Goal: Communication & Community: Answer question/provide support

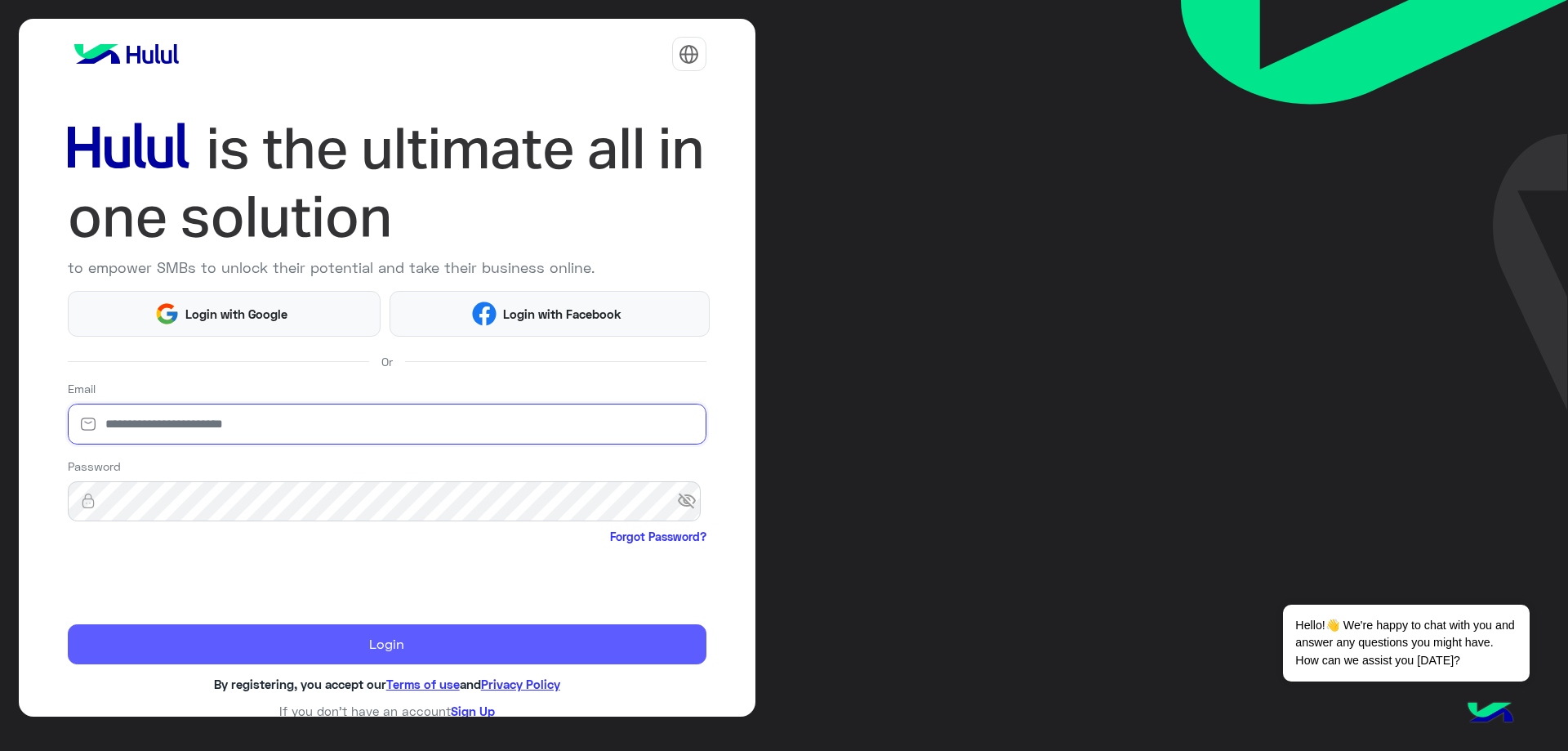
type input "**********"
click at [243, 640] on button "Login" at bounding box center [387, 644] width 639 height 41
click at [243, 640] on button "Login" at bounding box center [387, 644] width 639 height 41
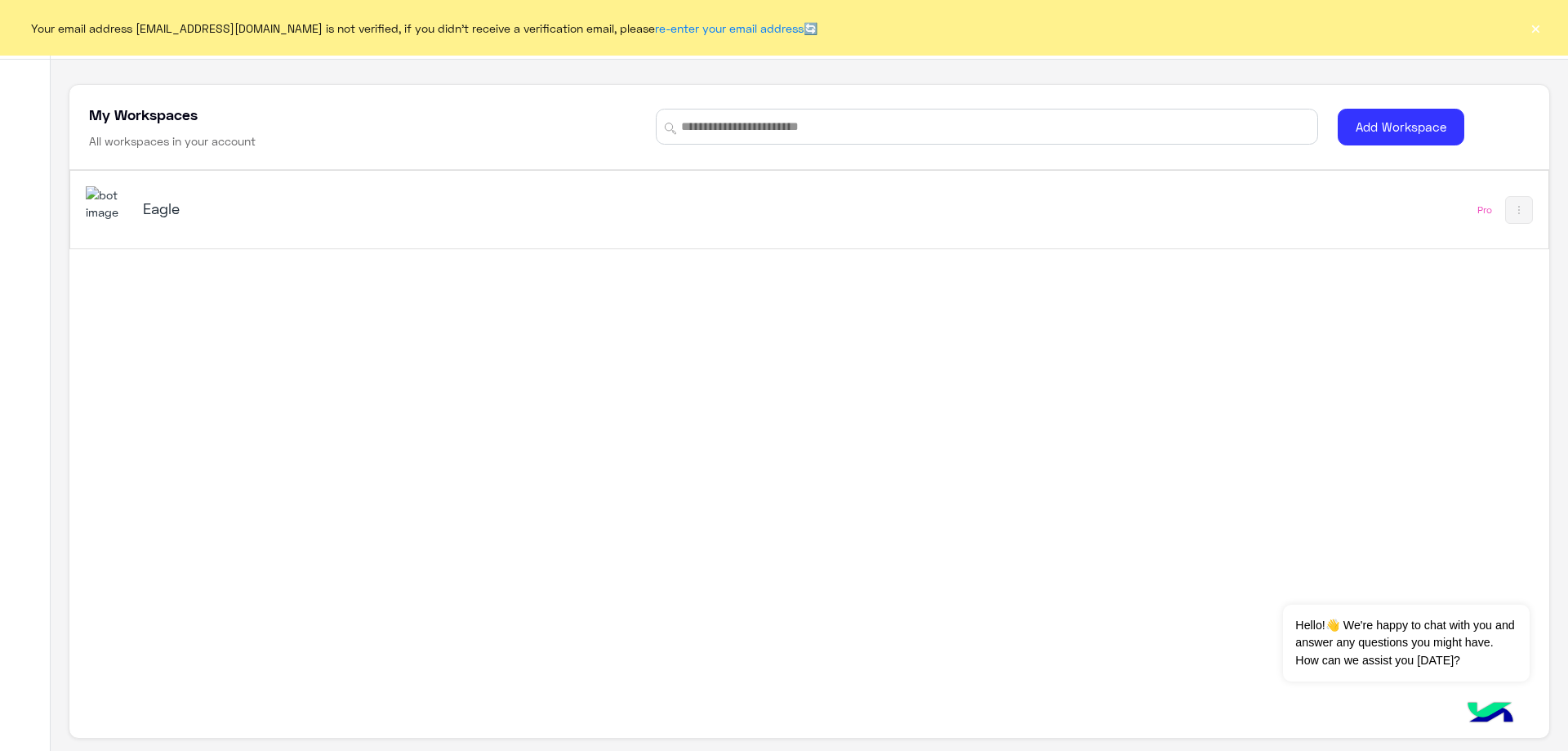
click at [132, 221] on div "Eagle" at bounding box center [520, 210] width 868 height 47
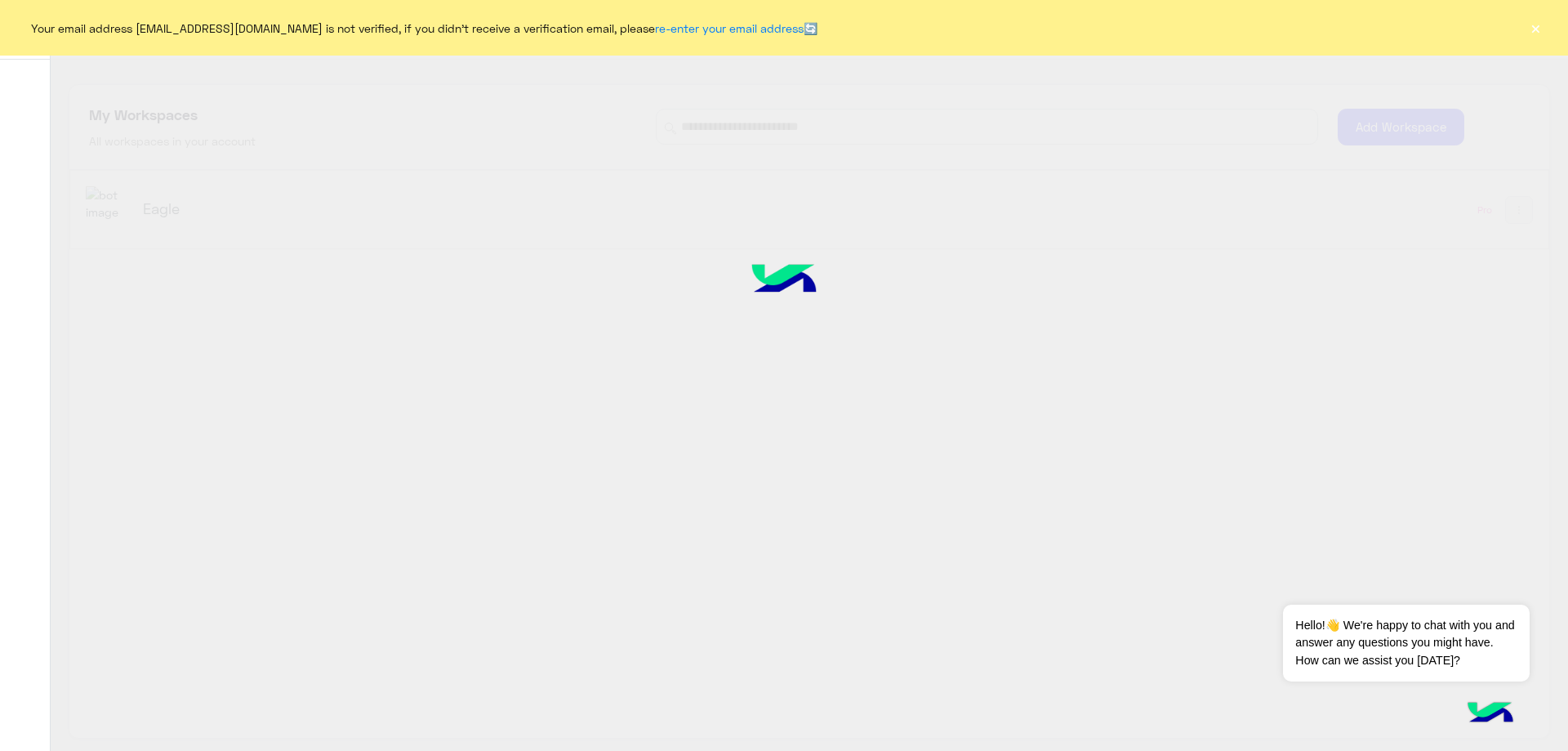
click at [1531, 35] on button "×" at bounding box center [1536, 28] width 17 height 17
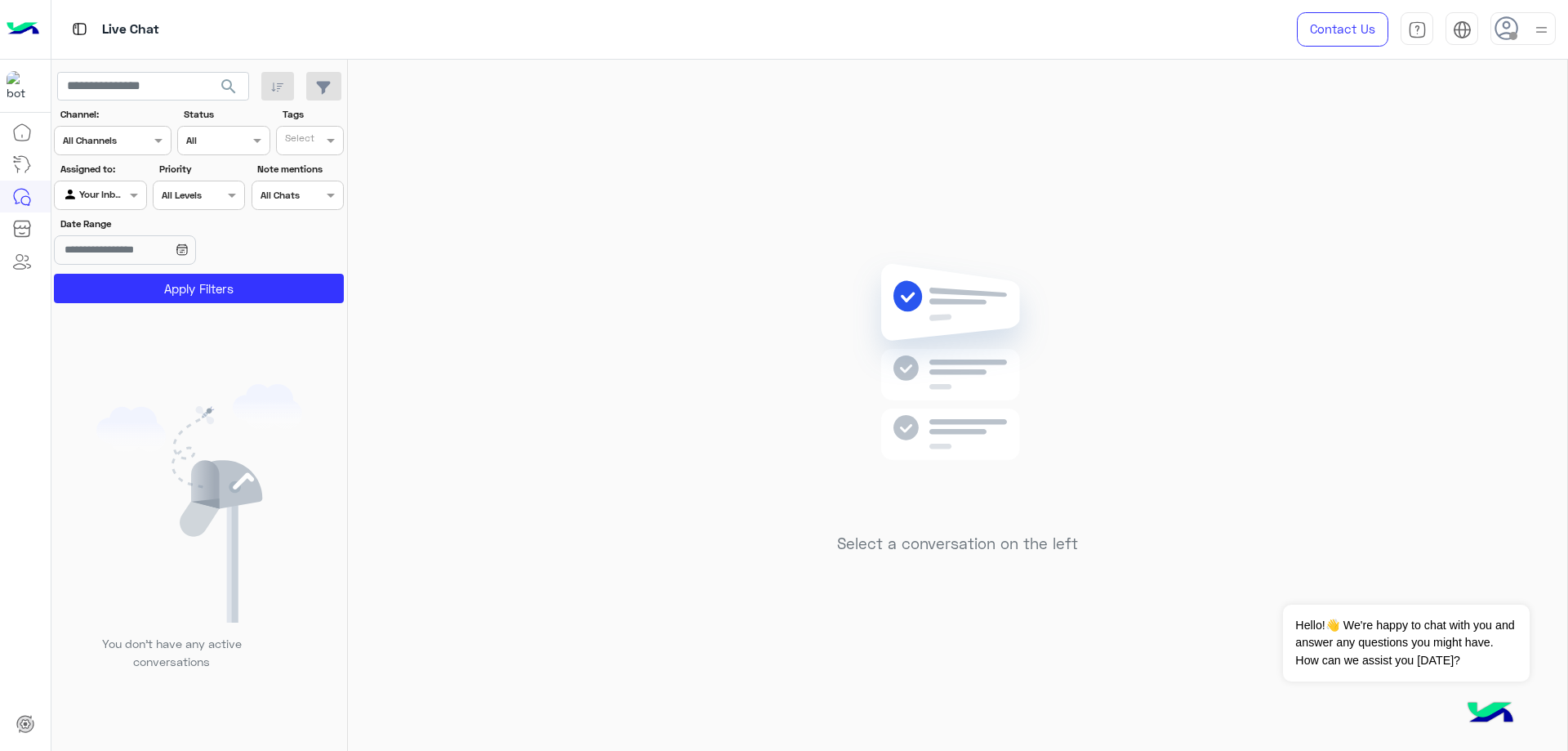
click at [1499, 32] on icon at bounding box center [1507, 29] width 24 height 24
click at [1487, 116] on label "Online" at bounding box center [1454, 125] width 178 height 30
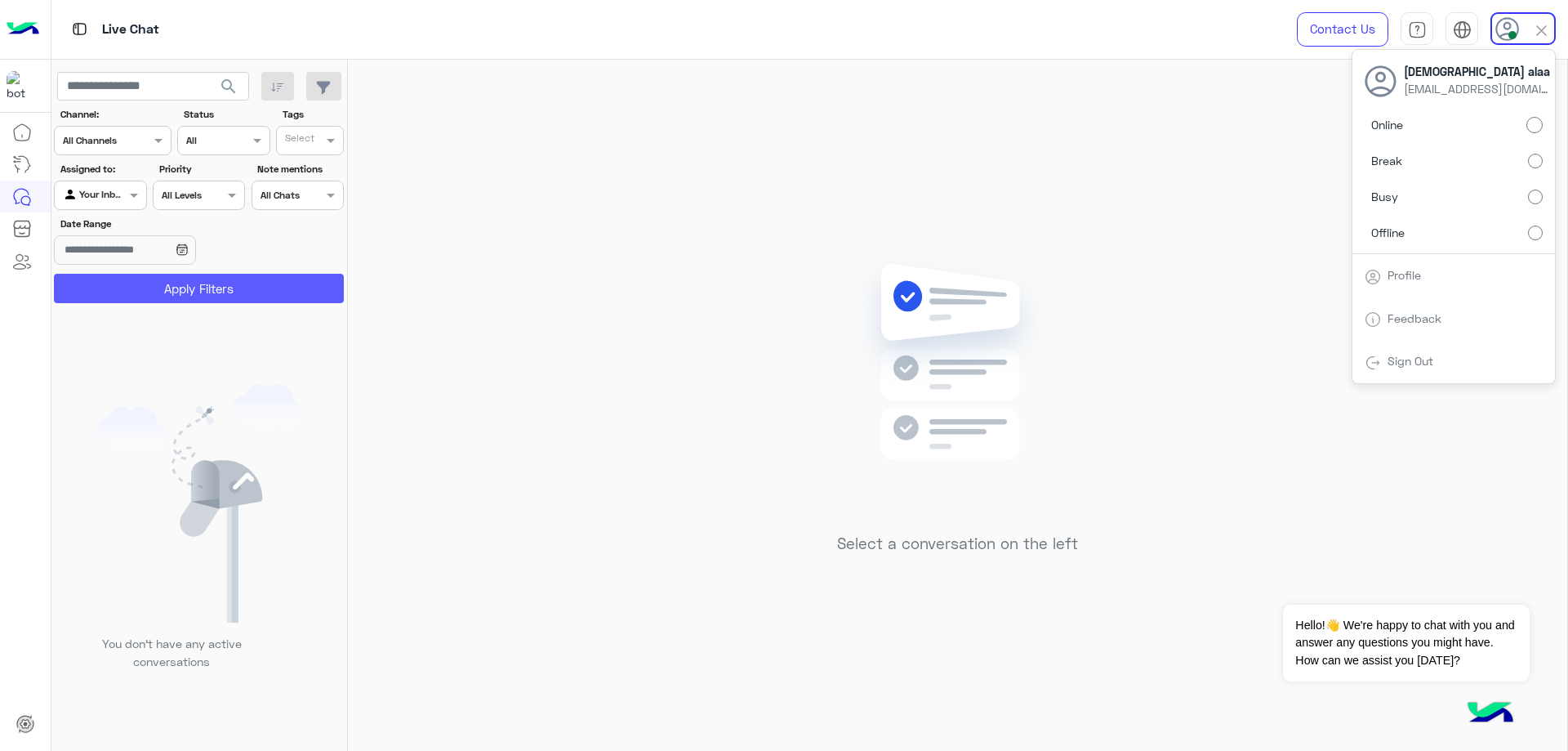
click at [186, 292] on button "Apply Filters" at bounding box center [198, 288] width 290 height 30
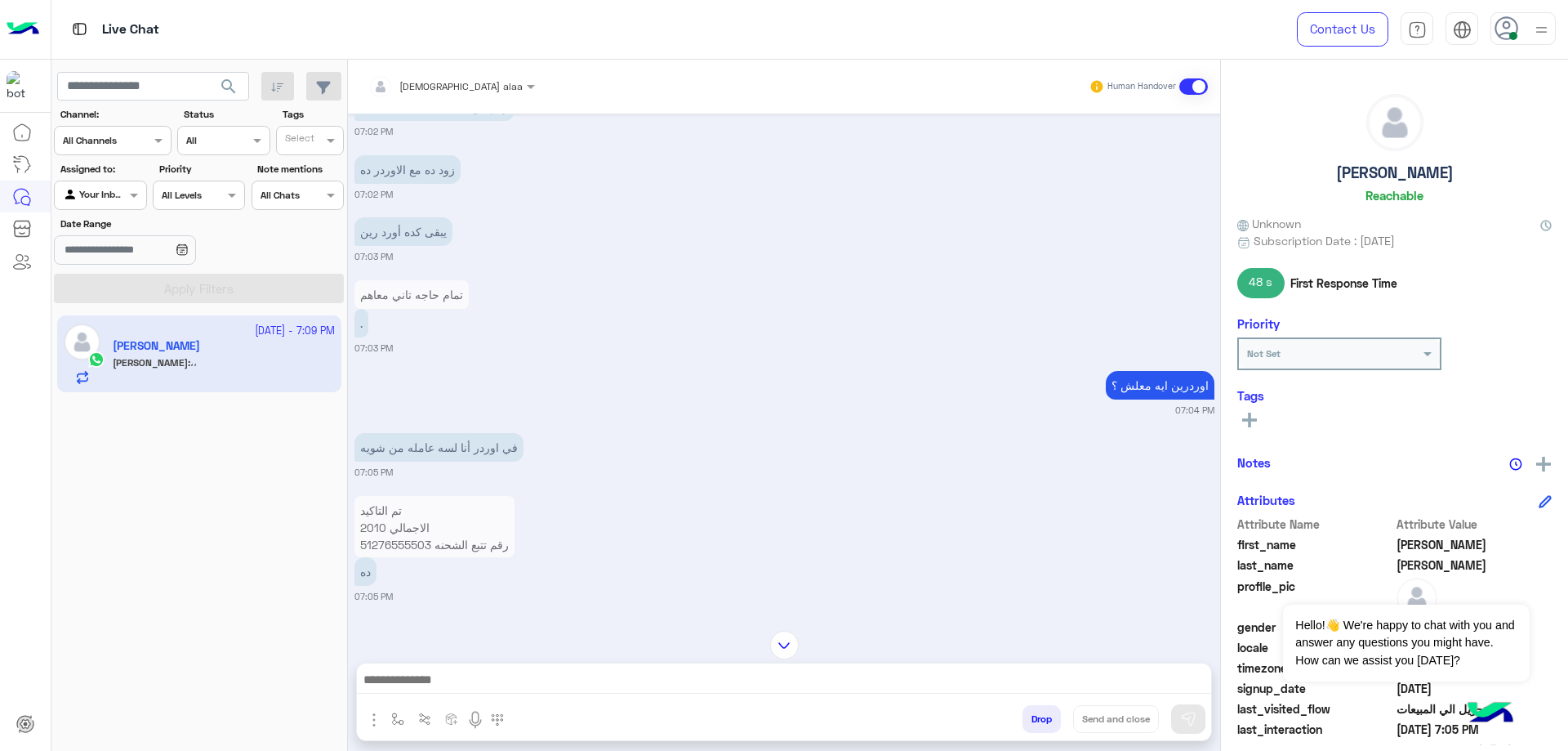
scroll to position [807, 0]
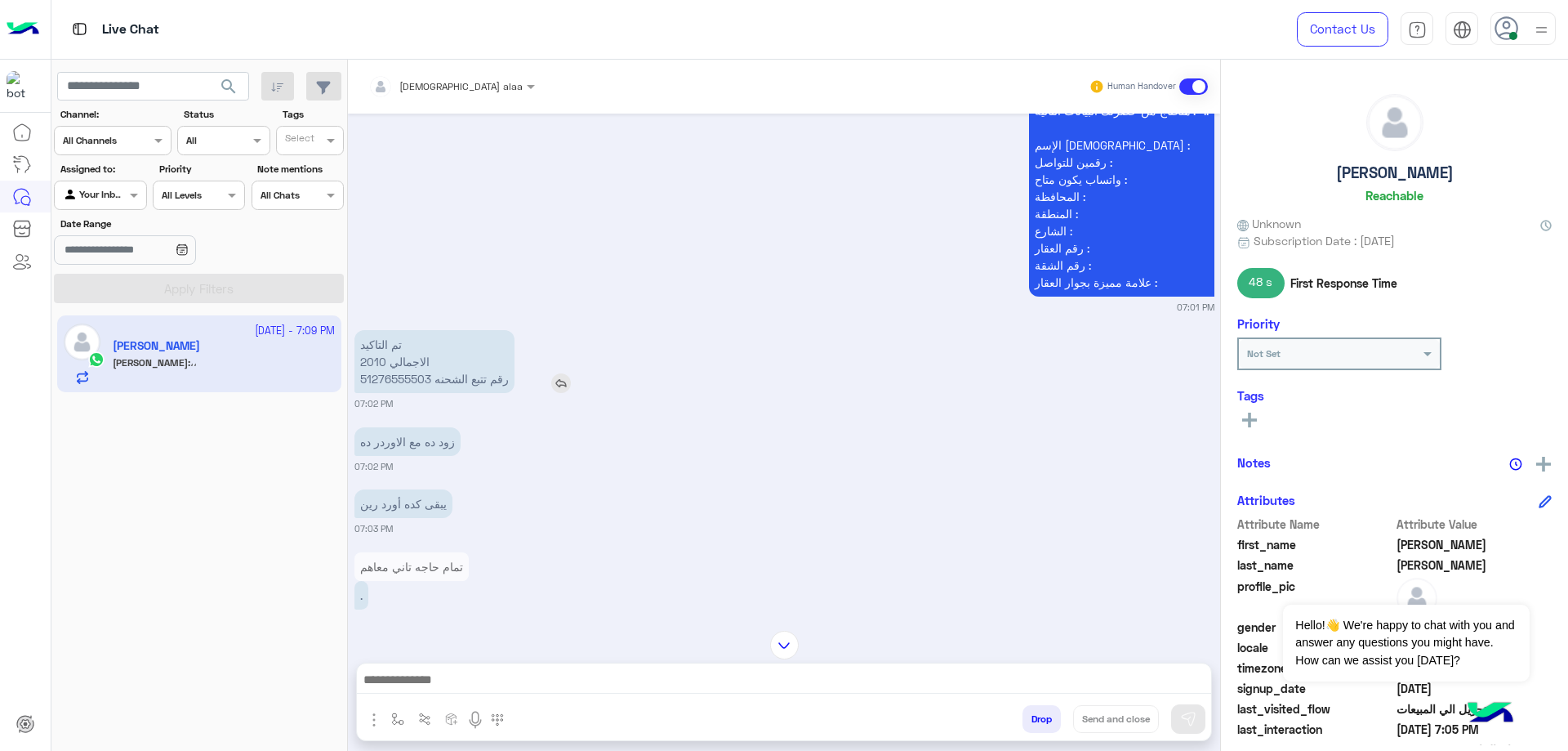
click at [406, 378] on p "تم التاكيد الاجمالي 2010 رقم تتبع الشحنه 51276555503" at bounding box center [434, 361] width 160 height 63
copy p "51276555503"
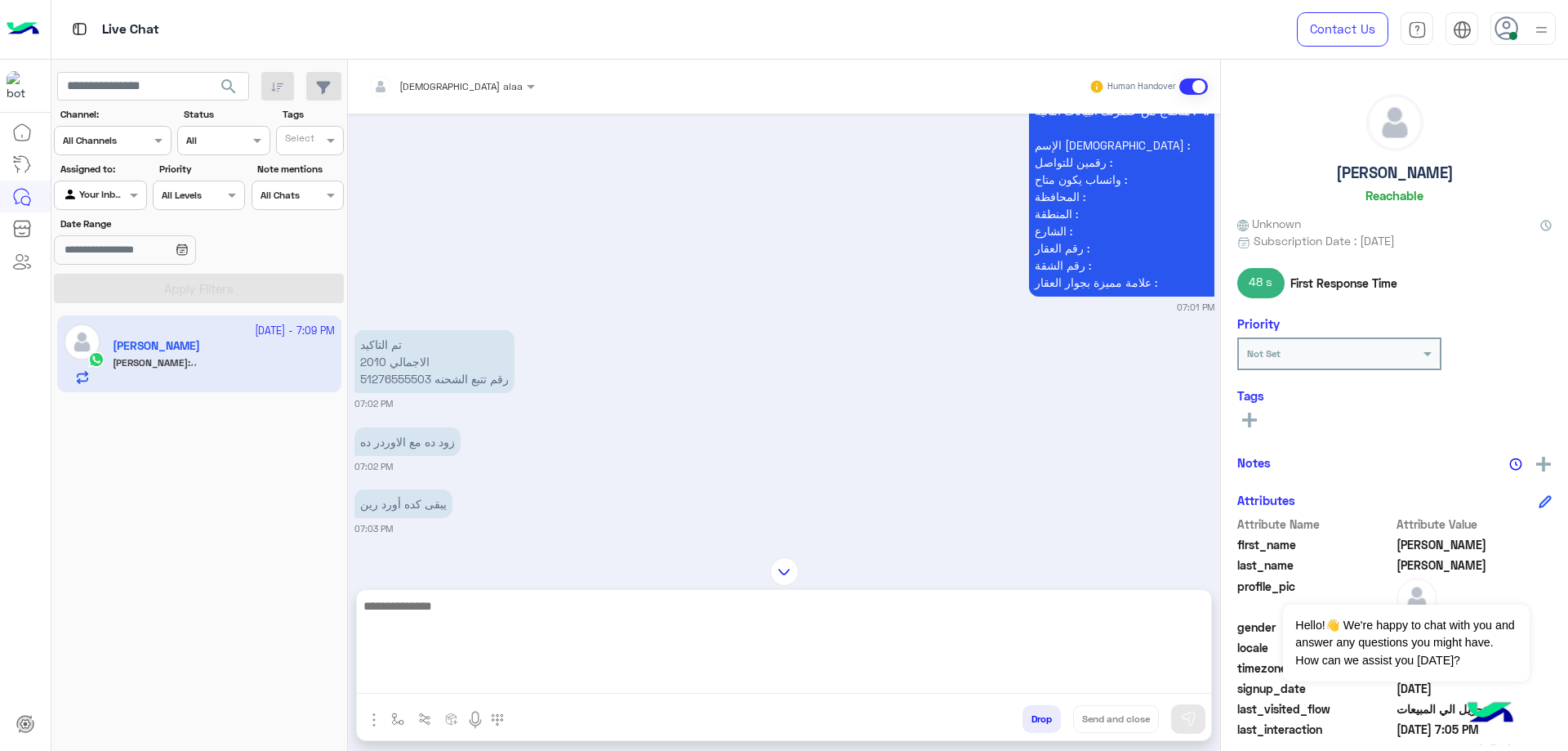
click at [626, 679] on textarea at bounding box center [784, 644] width 854 height 98
type textarea "**********"
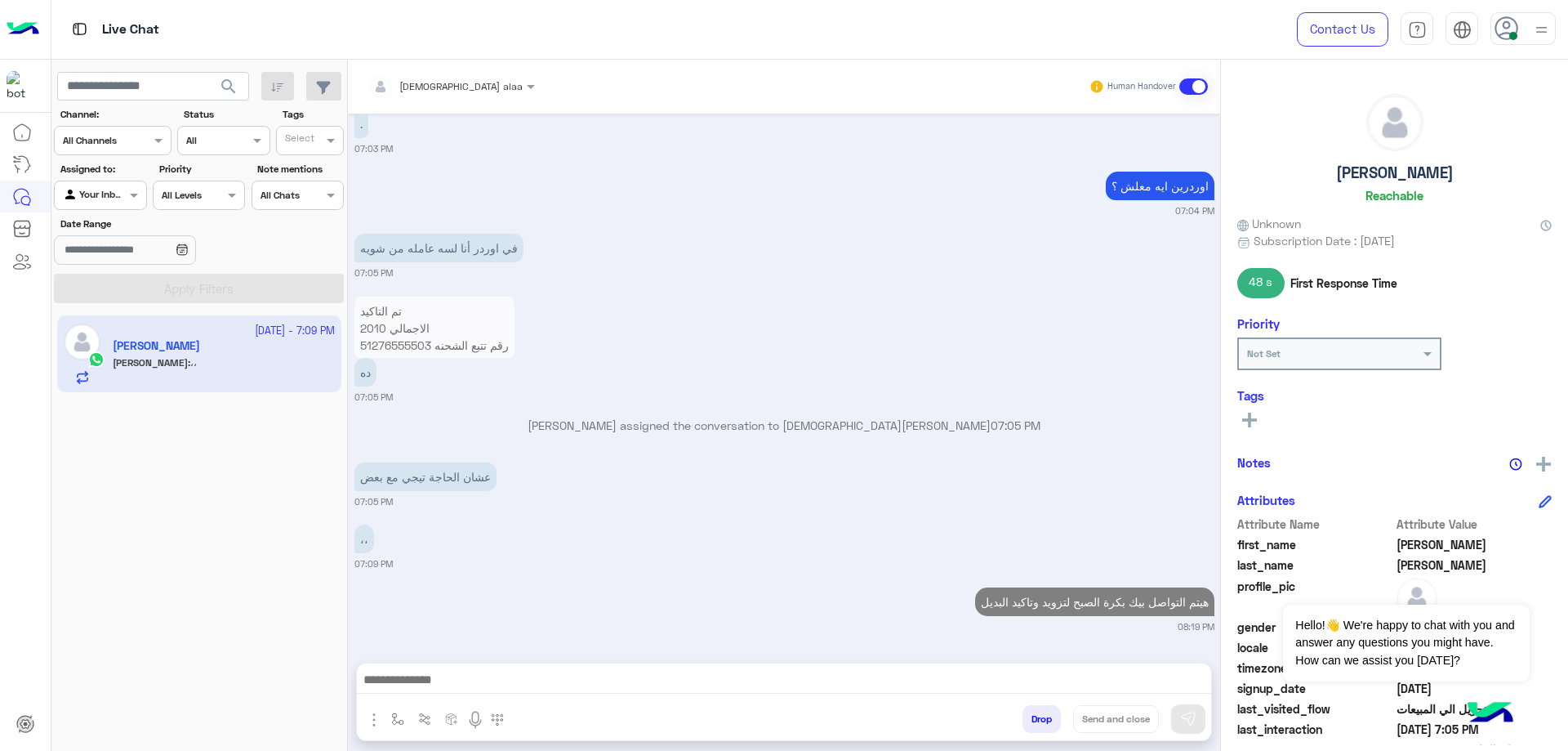
drag, startPoint x: 1315, startPoint y: 176, endPoint x: 1482, endPoint y: 173, distance: 167.0
click at [1482, 173] on div "[PERSON_NAME]" at bounding box center [1394, 151] width 314 height 115
copy h5 "[PERSON_NAME]"
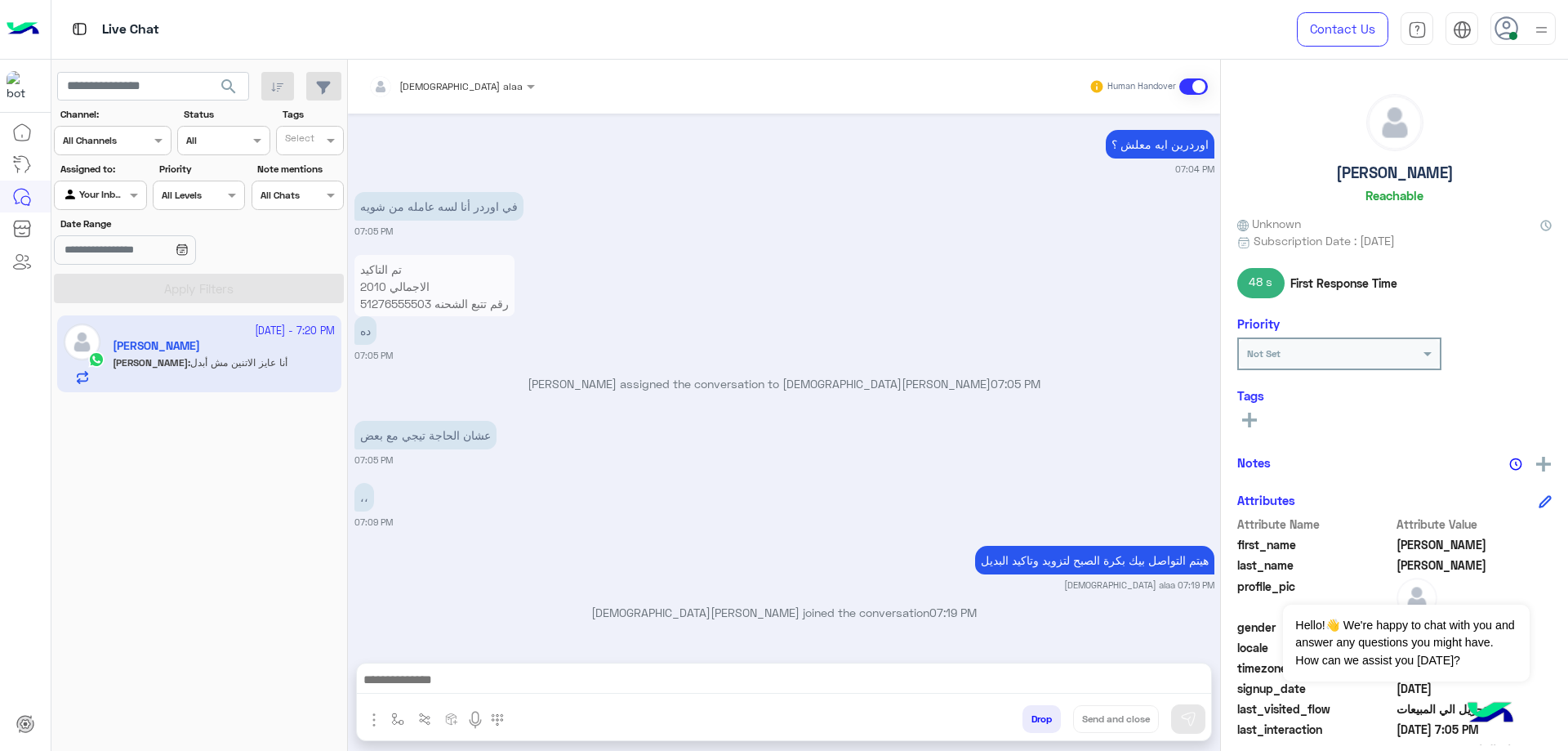
scroll to position [1381, 0]
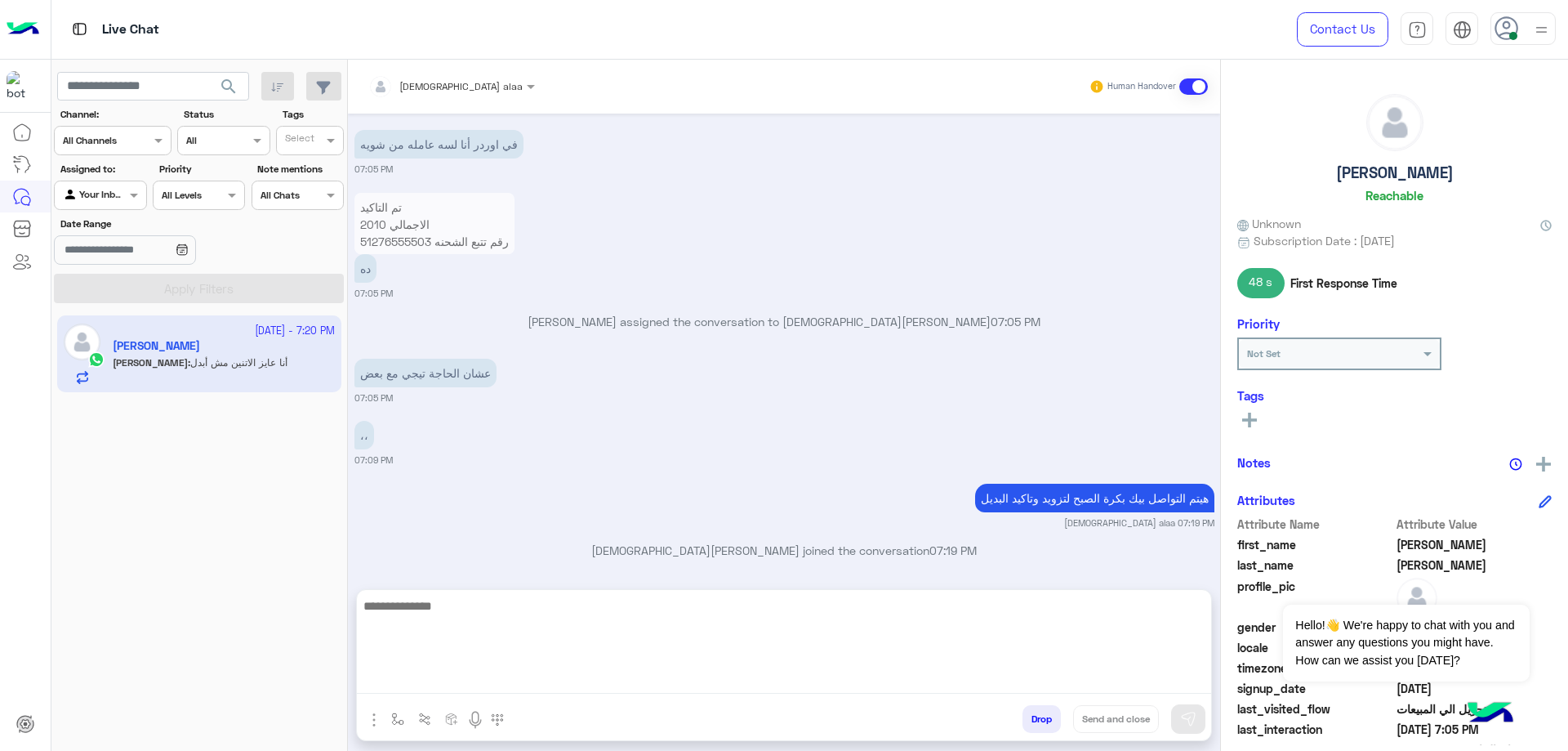
click at [860, 686] on textarea at bounding box center [784, 644] width 854 height 98
type textarea "**********"
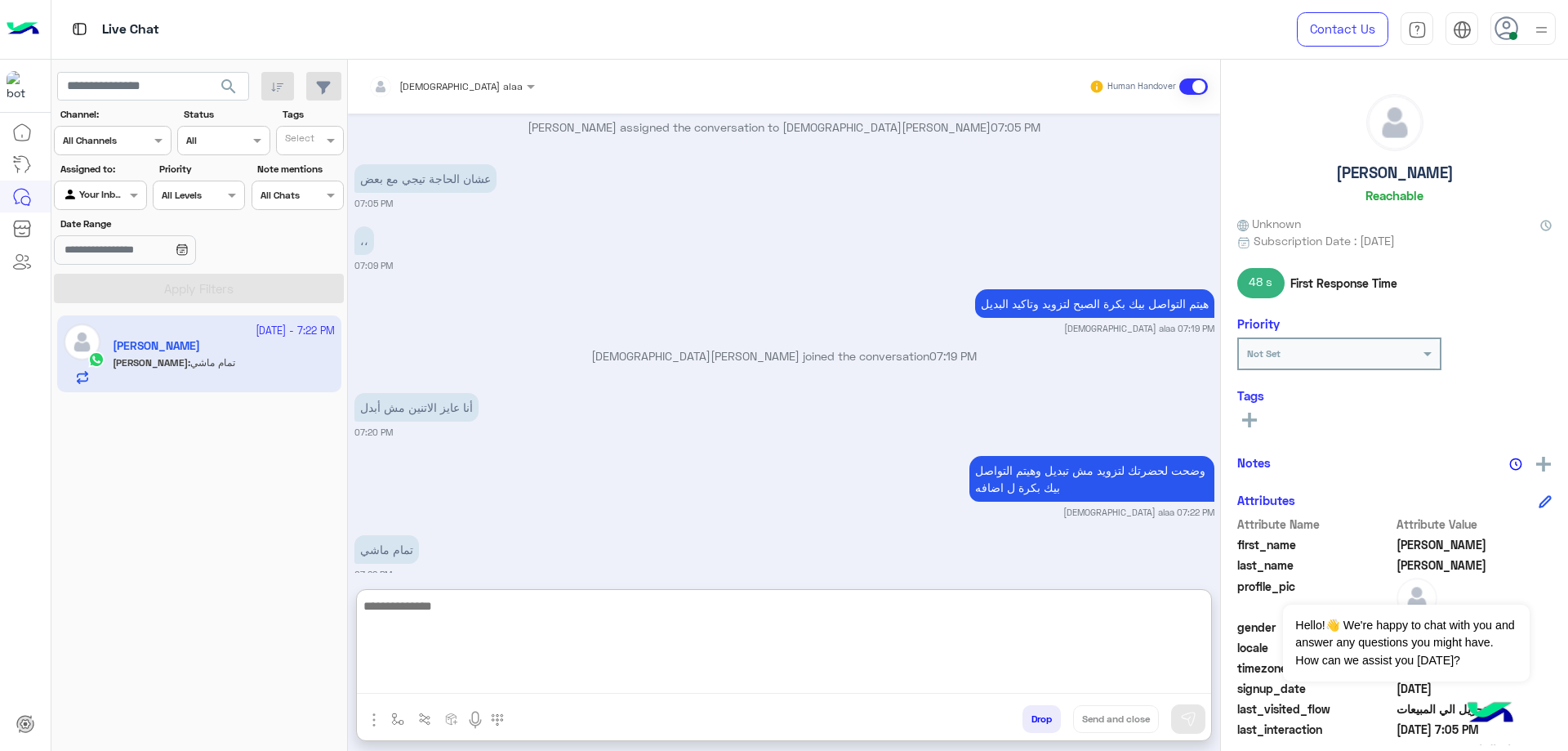
scroll to position [1597, 0]
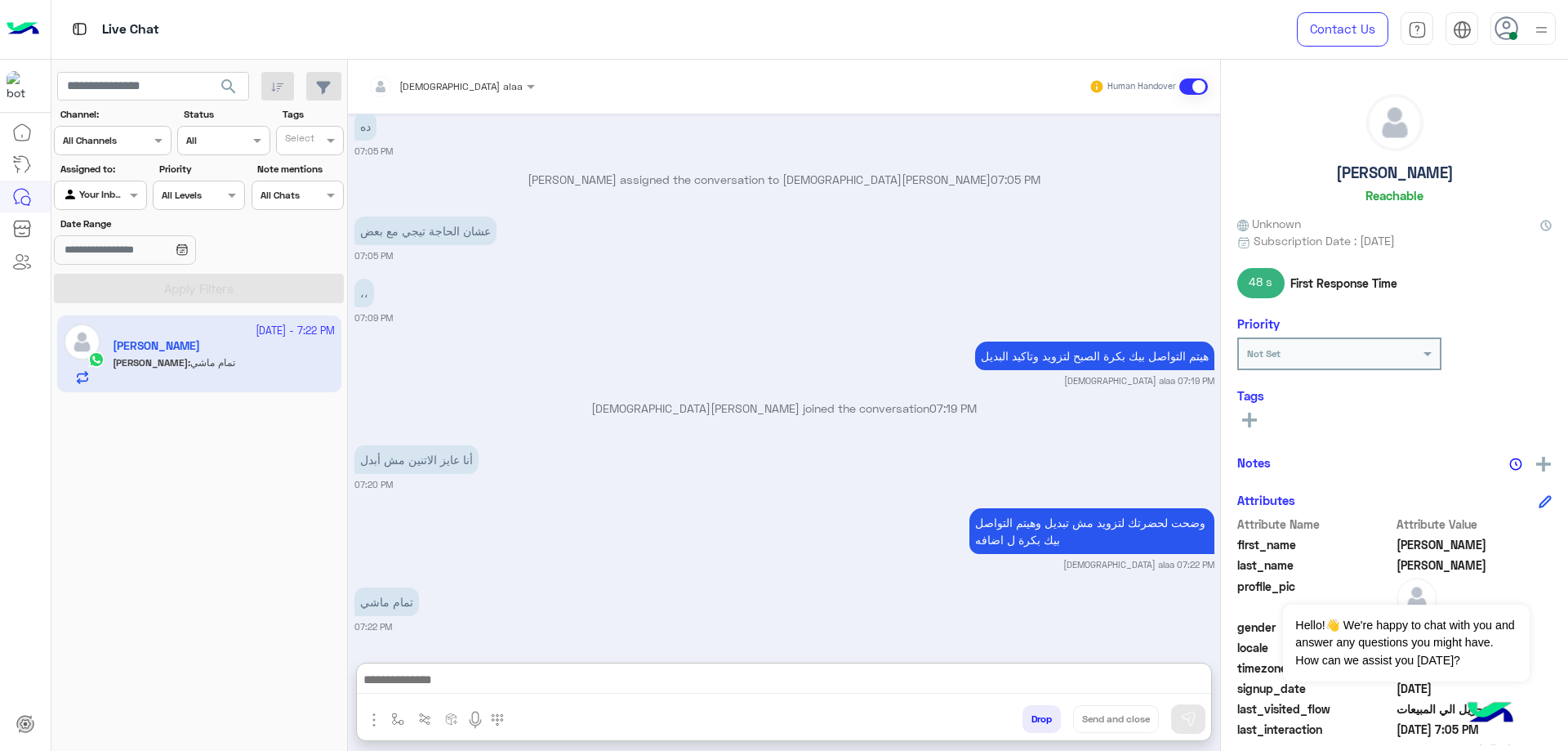
click at [1027, 719] on button "Drop" at bounding box center [1042, 719] width 38 height 28
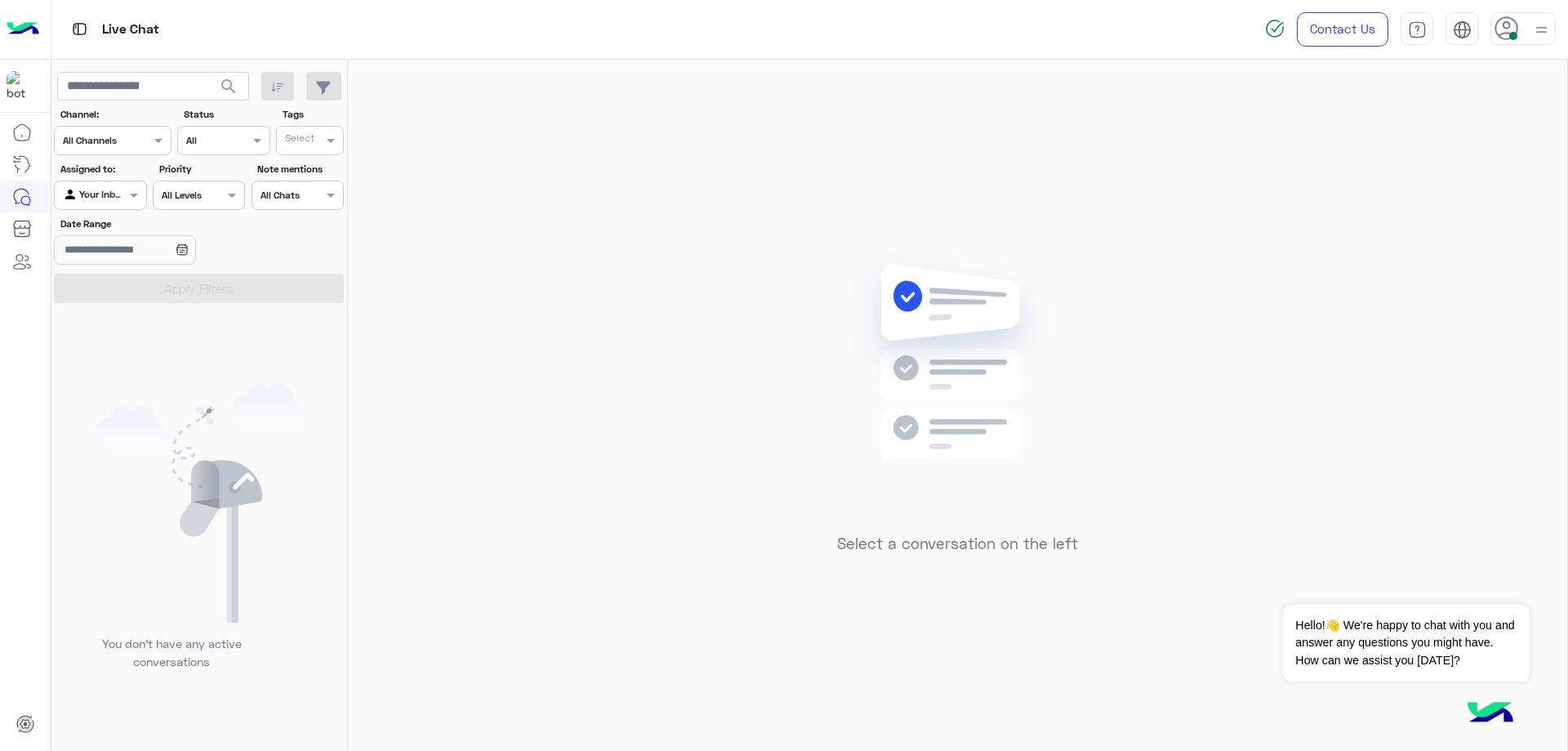
click at [1503, 30] on icon at bounding box center [1507, 29] width 24 height 24
click at [1450, 244] on label "Offline" at bounding box center [1454, 232] width 178 height 30
